Goal: Task Accomplishment & Management: Manage account settings

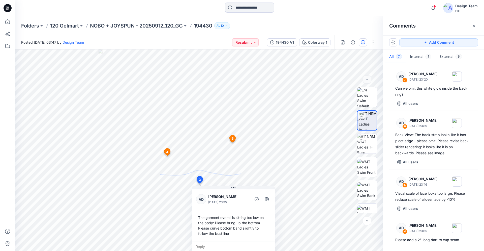
scroll to position [160, 0]
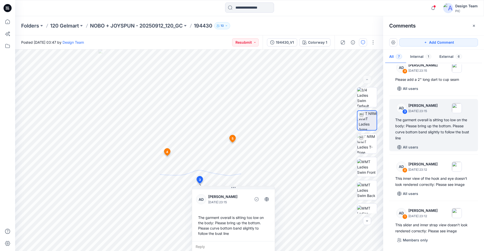
click at [10, 6] on icon at bounding box center [8, 8] width 8 height 8
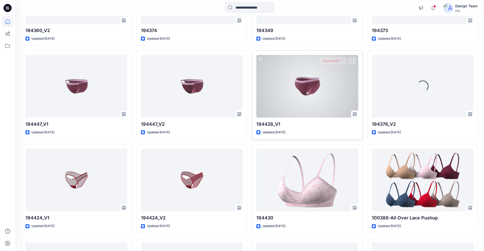
scroll to position [1425, 0]
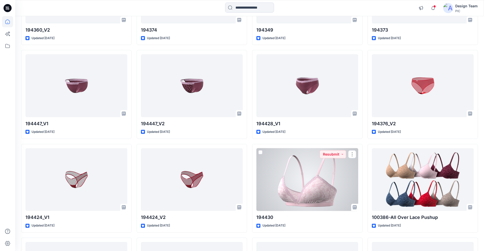
click at [283, 185] on div at bounding box center [307, 179] width 102 height 63
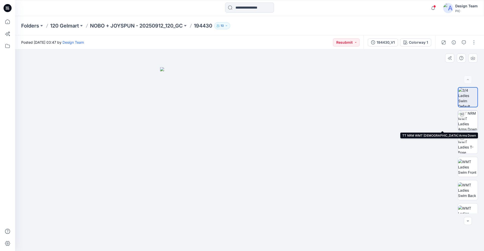
click at [471, 125] on img at bounding box center [468, 120] width 20 height 20
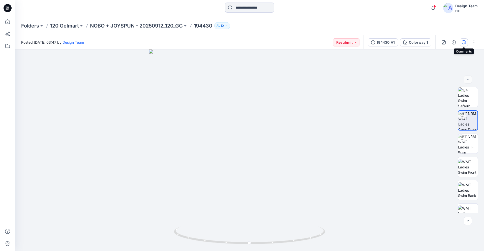
click at [462, 44] on button "button" at bounding box center [464, 42] width 8 height 8
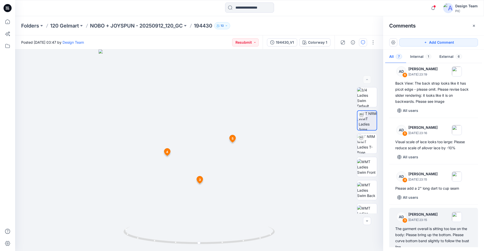
scroll to position [103, 0]
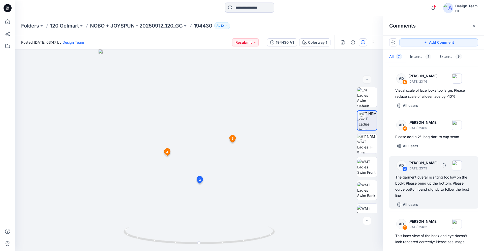
click at [424, 188] on div "The garment overall is sitting too low on the body: Please bring up the bottom.…" at bounding box center [433, 186] width 77 height 24
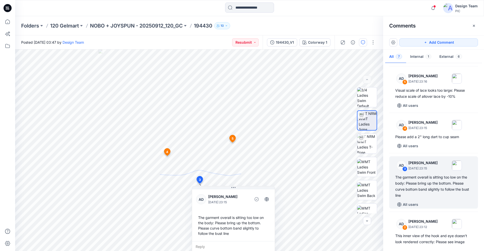
click at [8, 6] on icon at bounding box center [8, 8] width 8 height 8
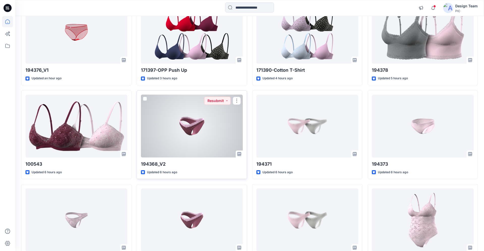
scroll to position [91, 0]
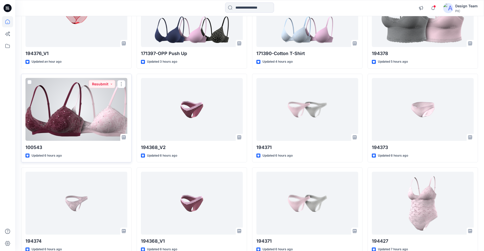
click at [91, 113] on div at bounding box center [76, 109] width 102 height 63
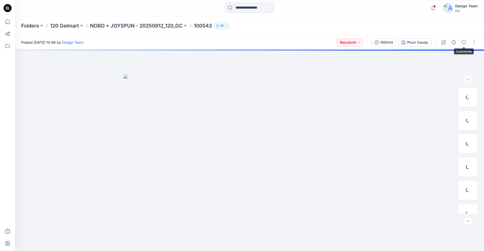
click at [465, 43] on icon "button" at bounding box center [464, 42] width 4 height 4
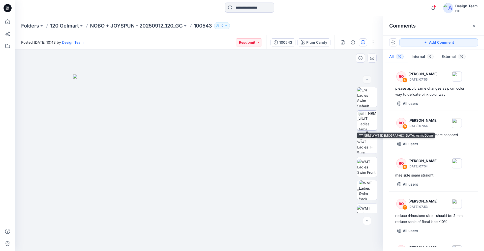
click at [362, 119] on img at bounding box center [367, 120] width 18 height 20
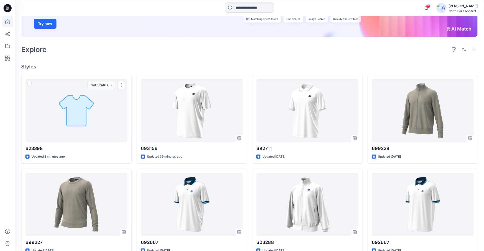
scroll to position [99, 0]
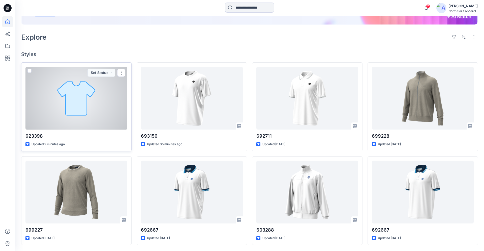
click at [110, 107] on div at bounding box center [76, 98] width 102 height 63
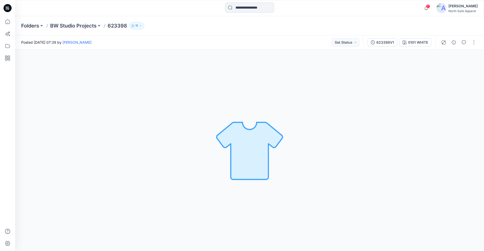
scroll to position [99, 0]
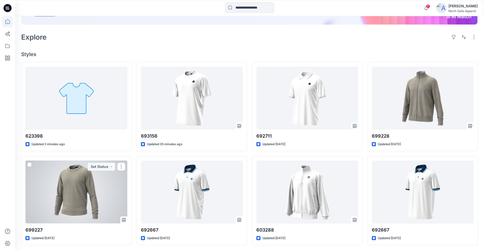
click at [87, 182] on div at bounding box center [76, 191] width 102 height 63
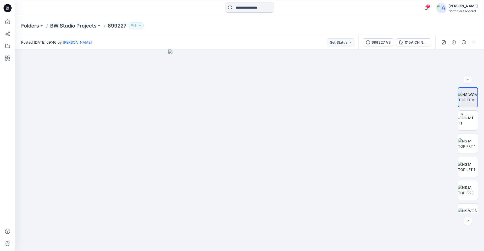
click at [5, 10] on icon at bounding box center [8, 8] width 8 height 8
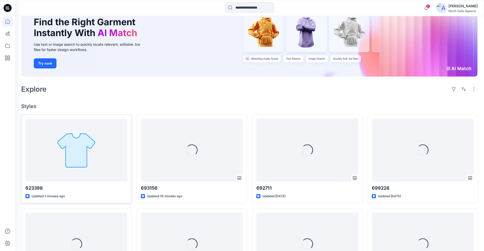
scroll to position [91, 0]
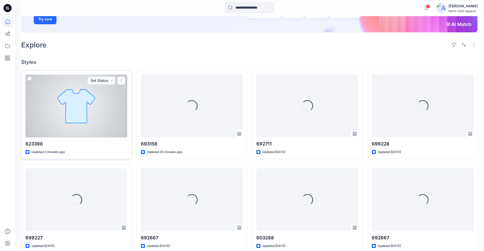
click at [91, 109] on div at bounding box center [76, 105] width 102 height 63
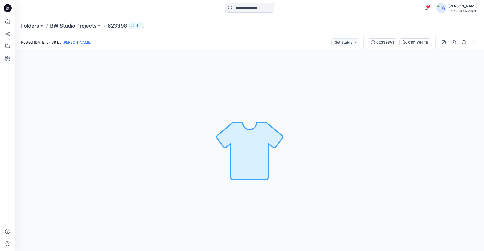
click at [8, 10] on icon at bounding box center [8, 8] width 8 height 8
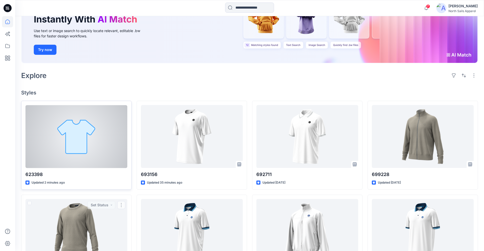
scroll to position [60, 0]
click at [120, 111] on button "button" at bounding box center [121, 111] width 8 height 8
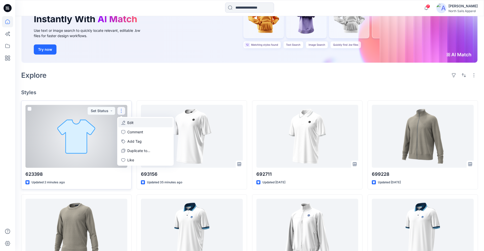
click at [129, 121] on p "Edit" at bounding box center [130, 122] width 6 height 5
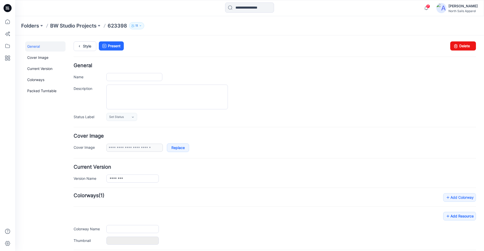
type input "******"
type input "**********"
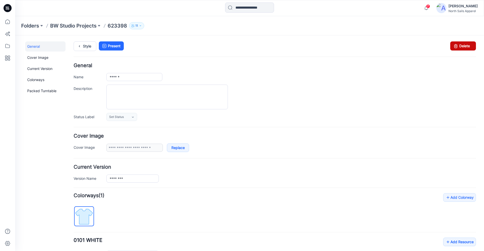
click at [460, 46] on link "Delete" at bounding box center [463, 45] width 26 height 9
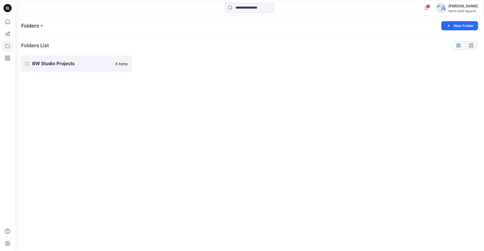
click at [10, 8] on icon at bounding box center [8, 8] width 8 height 8
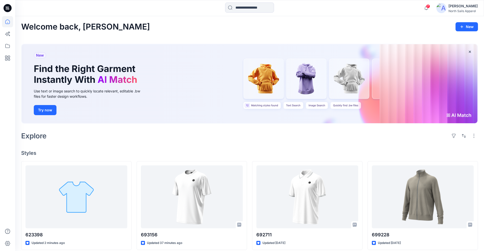
scroll to position [38, 0]
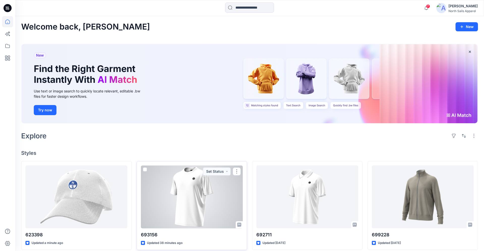
scroll to position [60, 0]
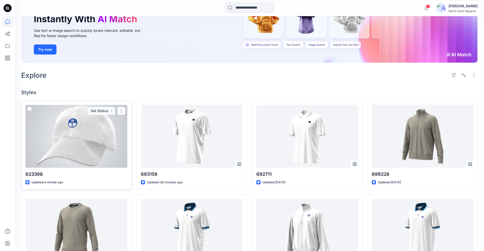
click at [108, 141] on div at bounding box center [76, 136] width 102 height 63
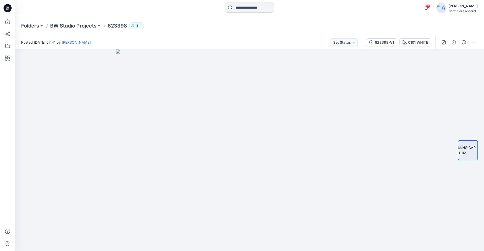
click at [7, 7] on icon at bounding box center [8, 7] width 3 height 0
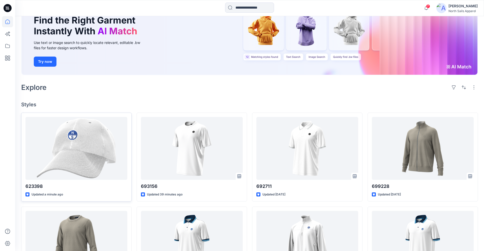
scroll to position [60, 0]
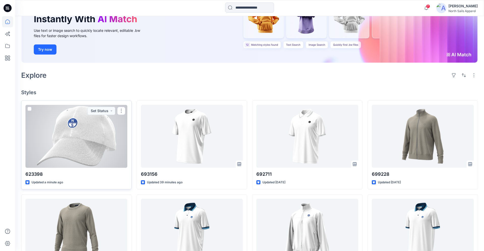
click at [71, 137] on div at bounding box center [76, 136] width 102 height 63
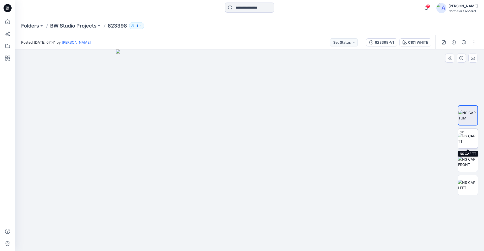
click at [467, 140] on img at bounding box center [468, 138] width 20 height 11
drag, startPoint x: 282, startPoint y: 242, endPoint x: 210, endPoint y: 238, distance: 71.9
click at [210, 238] on icon at bounding box center [250, 235] width 152 height 19
click at [467, 163] on img at bounding box center [468, 161] width 20 height 11
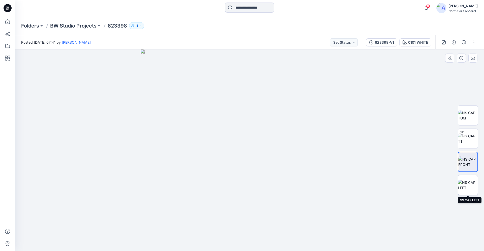
click at [468, 179] on img at bounding box center [468, 184] width 20 height 11
click at [466, 137] on img at bounding box center [468, 138] width 20 height 11
drag, startPoint x: 300, startPoint y: 240, endPoint x: 232, endPoint y: 239, distance: 68.3
click at [232, 239] on icon at bounding box center [250, 235] width 152 height 19
drag, startPoint x: 348, startPoint y: 83, endPoint x: 267, endPoint y: 126, distance: 92.2
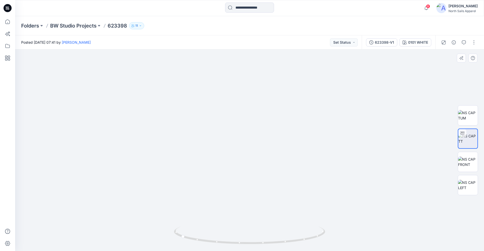
click at [267, 126] on img at bounding box center [249, 118] width 414 height 264
click at [7, 9] on icon at bounding box center [7, 8] width 2 height 0
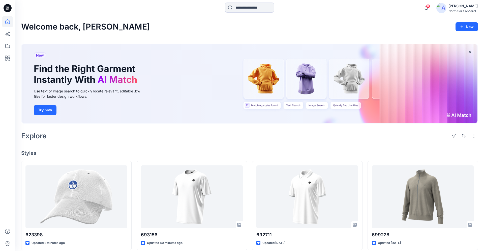
scroll to position [99, 0]
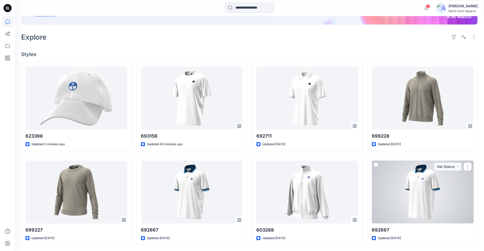
click at [408, 191] on div at bounding box center [423, 191] width 102 height 63
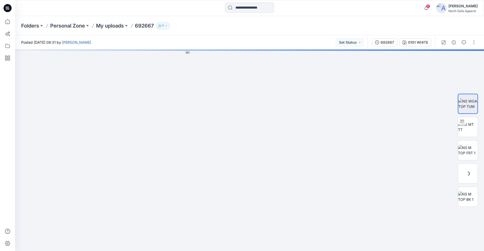
scroll to position [99, 0]
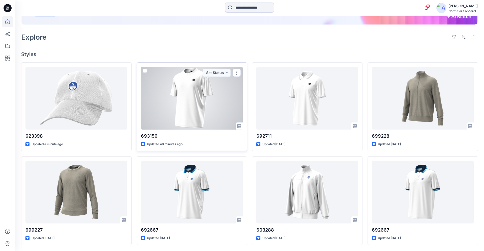
click at [190, 108] on div at bounding box center [192, 98] width 102 height 63
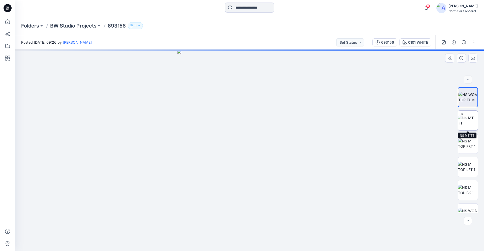
click at [466, 122] on img at bounding box center [468, 120] width 20 height 11
click at [7, 9] on icon at bounding box center [8, 8] width 8 height 8
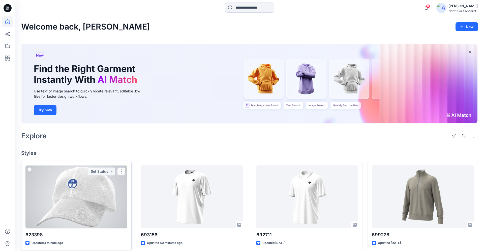
click at [79, 207] on div at bounding box center [76, 196] width 102 height 63
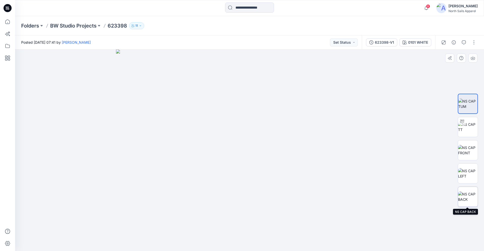
click at [465, 199] on img at bounding box center [468, 196] width 20 height 11
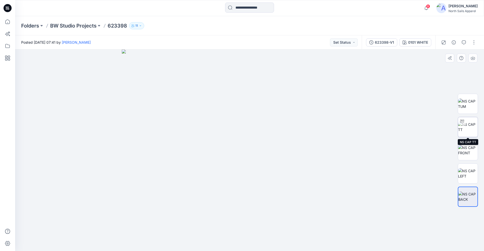
click at [460, 128] on img at bounding box center [468, 126] width 20 height 11
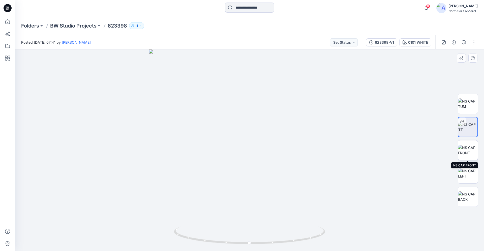
click at [471, 154] on img at bounding box center [468, 150] width 20 height 11
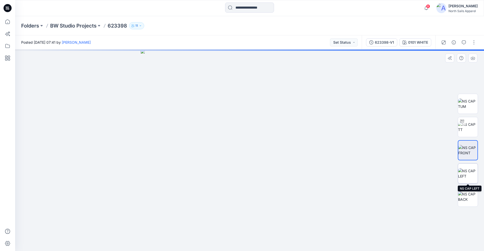
click at [465, 173] on img at bounding box center [468, 173] width 20 height 11
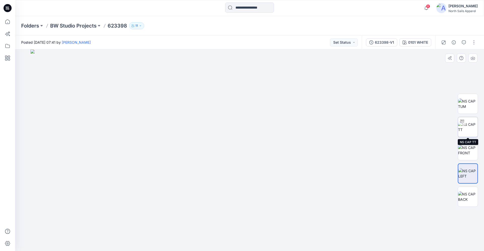
click at [466, 126] on img at bounding box center [468, 126] width 20 height 11
drag, startPoint x: 306, startPoint y: 238, endPoint x: 243, endPoint y: 242, distance: 63.4
click at [243, 242] on icon at bounding box center [250, 235] width 152 height 19
drag, startPoint x: 335, startPoint y: 80, endPoint x: 291, endPoint y: 126, distance: 63.6
click at [291, 126] on img at bounding box center [249, 130] width 367 height 240
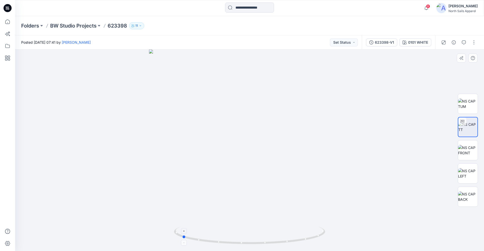
drag, startPoint x: 298, startPoint y: 240, endPoint x: 294, endPoint y: 231, distance: 9.9
click at [296, 233] on icon at bounding box center [250, 235] width 152 height 19
click at [465, 171] on img at bounding box center [468, 173] width 20 height 11
click at [471, 102] on img at bounding box center [468, 103] width 20 height 11
click at [467, 123] on img at bounding box center [468, 126] width 20 height 11
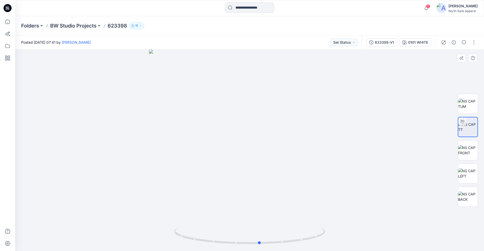
drag, startPoint x: 282, startPoint y: 238, endPoint x: 304, endPoint y: 246, distance: 22.8
click at [304, 246] on div at bounding box center [249, 149] width 469 height 201
